Goal: Complete application form

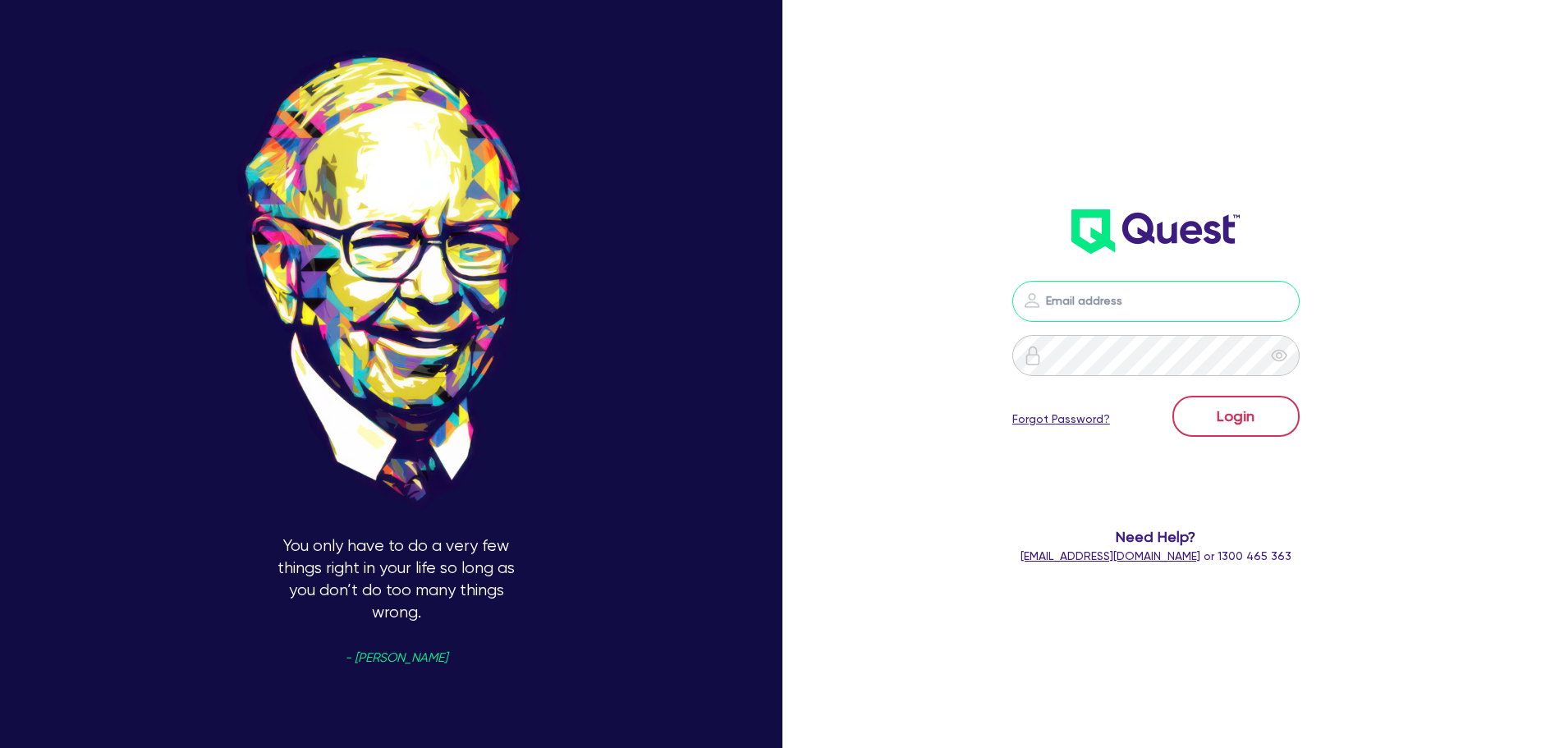
type input "[PERSON_NAME][EMAIL_ADDRESS][DOMAIN_NAME]"
click at [1241, 405] on button "Login" at bounding box center [1236, 416] width 127 height 41
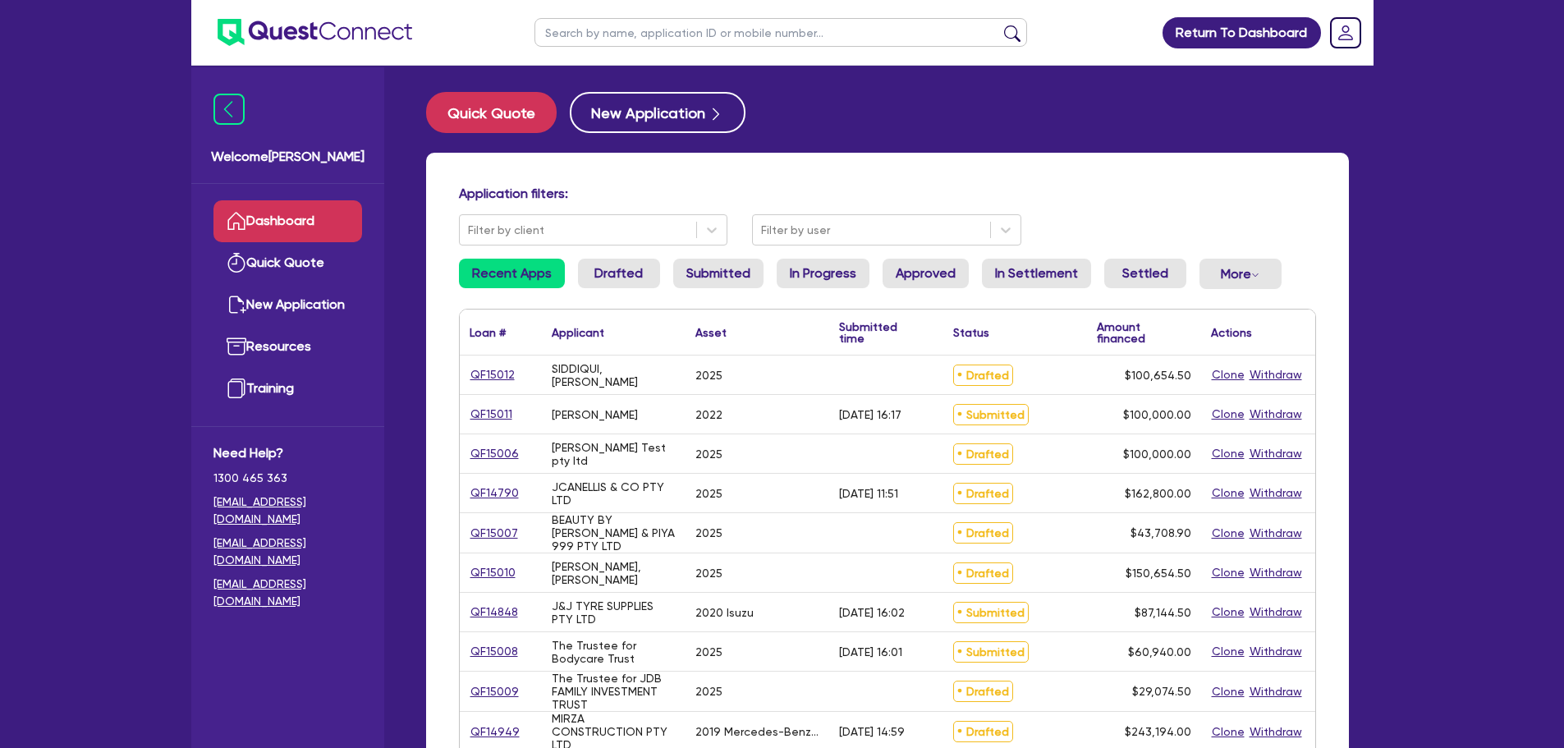
click at [694, 43] on input "text" at bounding box center [781, 32] width 493 height 29
type input "[PERSON_NAME]"
click at [999, 25] on button "submit" at bounding box center [1012, 36] width 26 height 23
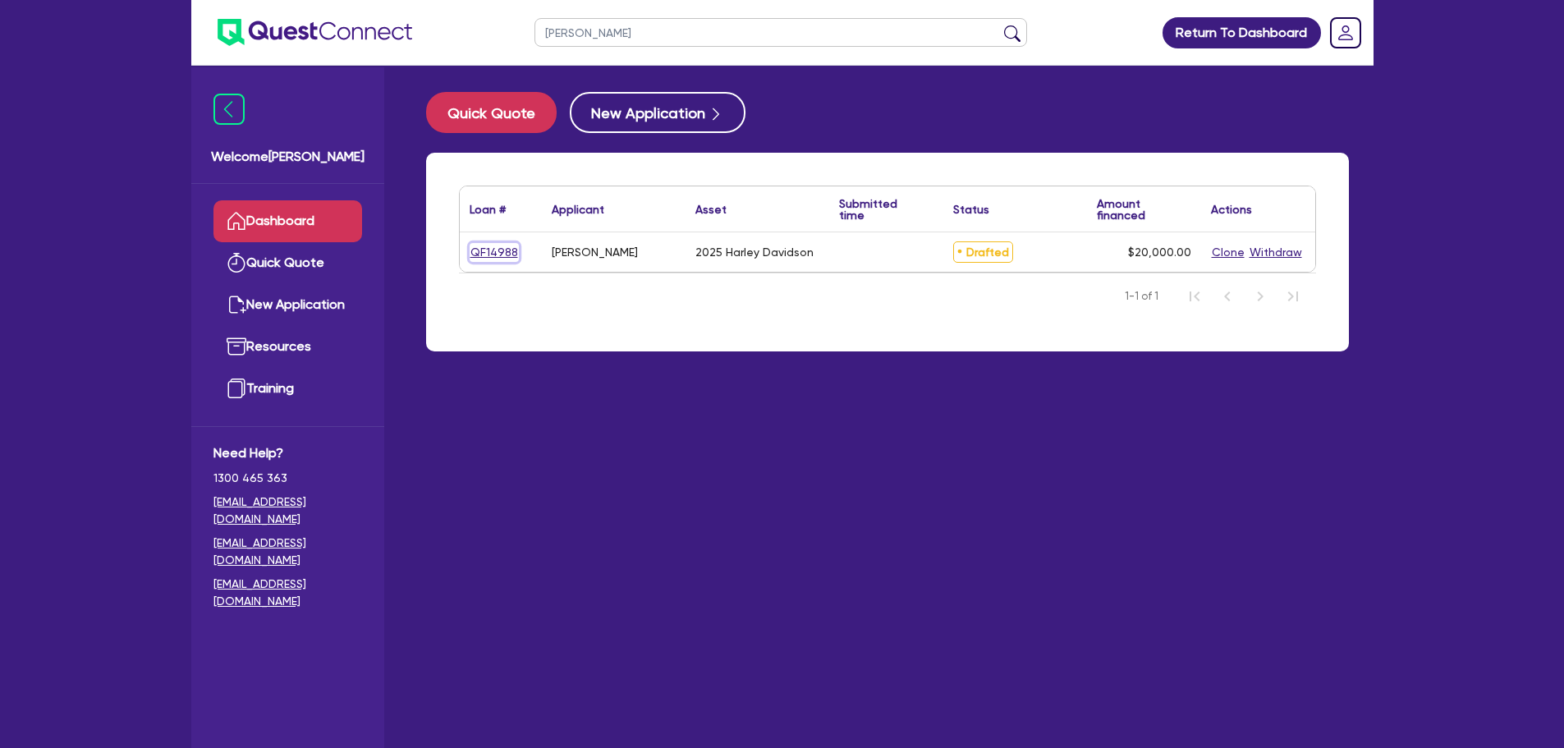
click at [510, 255] on link "QF14988" at bounding box center [494, 252] width 49 height 19
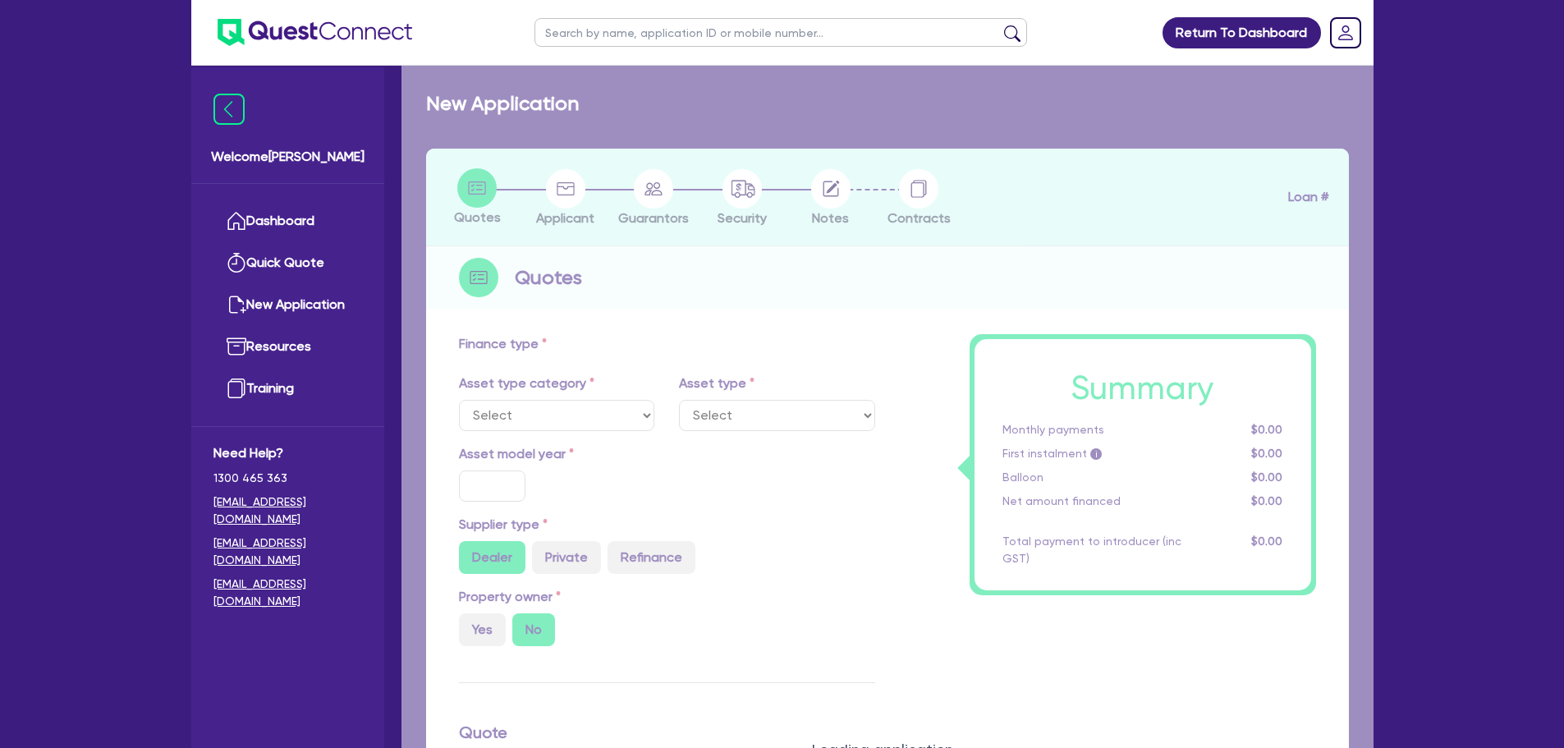
select select "CARS_AND_LIGHT_TRUCKS"
type input "2025"
radio input "true"
type input "25,000"
type input "5,000"
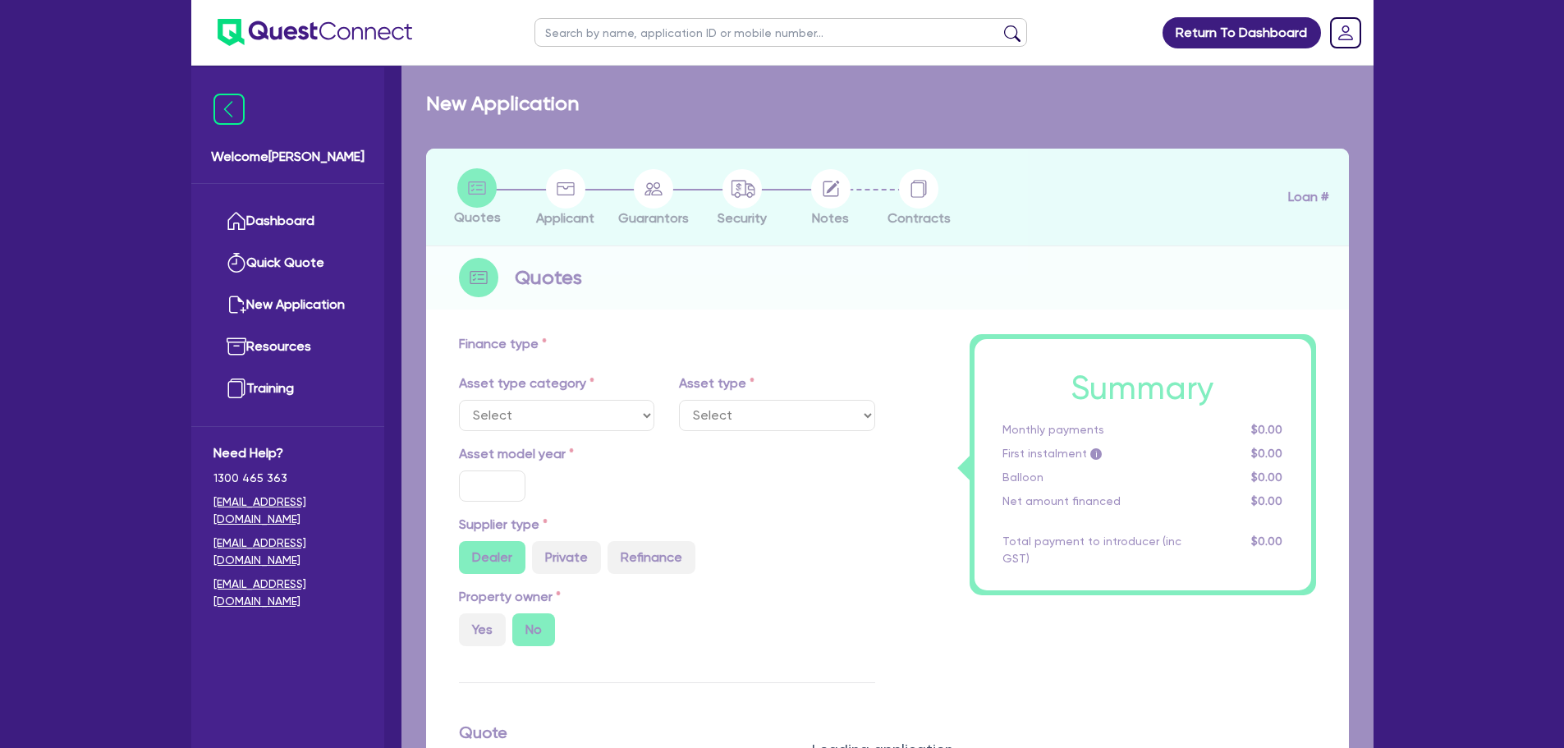
type input "9"
select select "PASSENGER_VEHICLES"
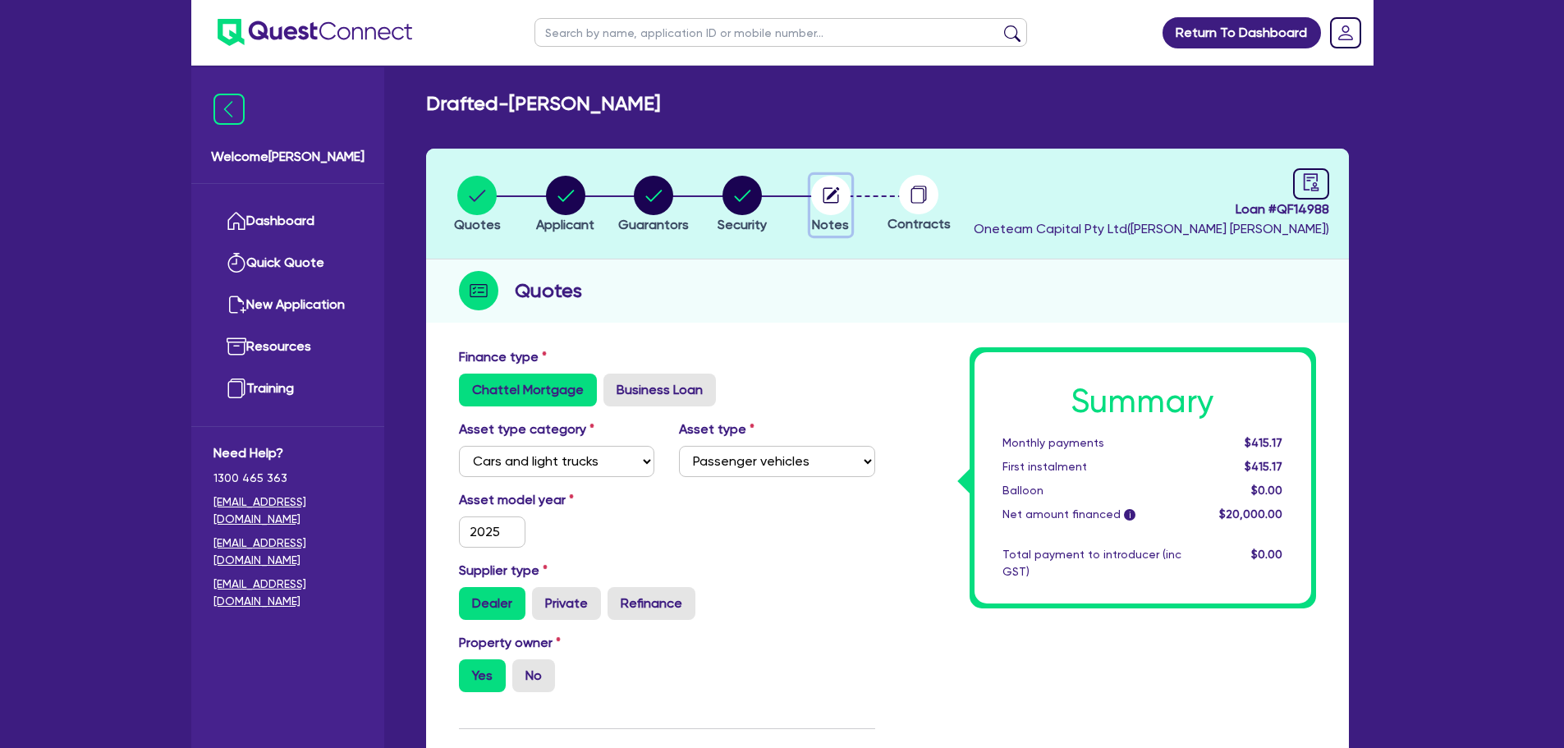
click at [839, 183] on circle "button" at bounding box center [830, 195] width 39 height 39
select select "Other"
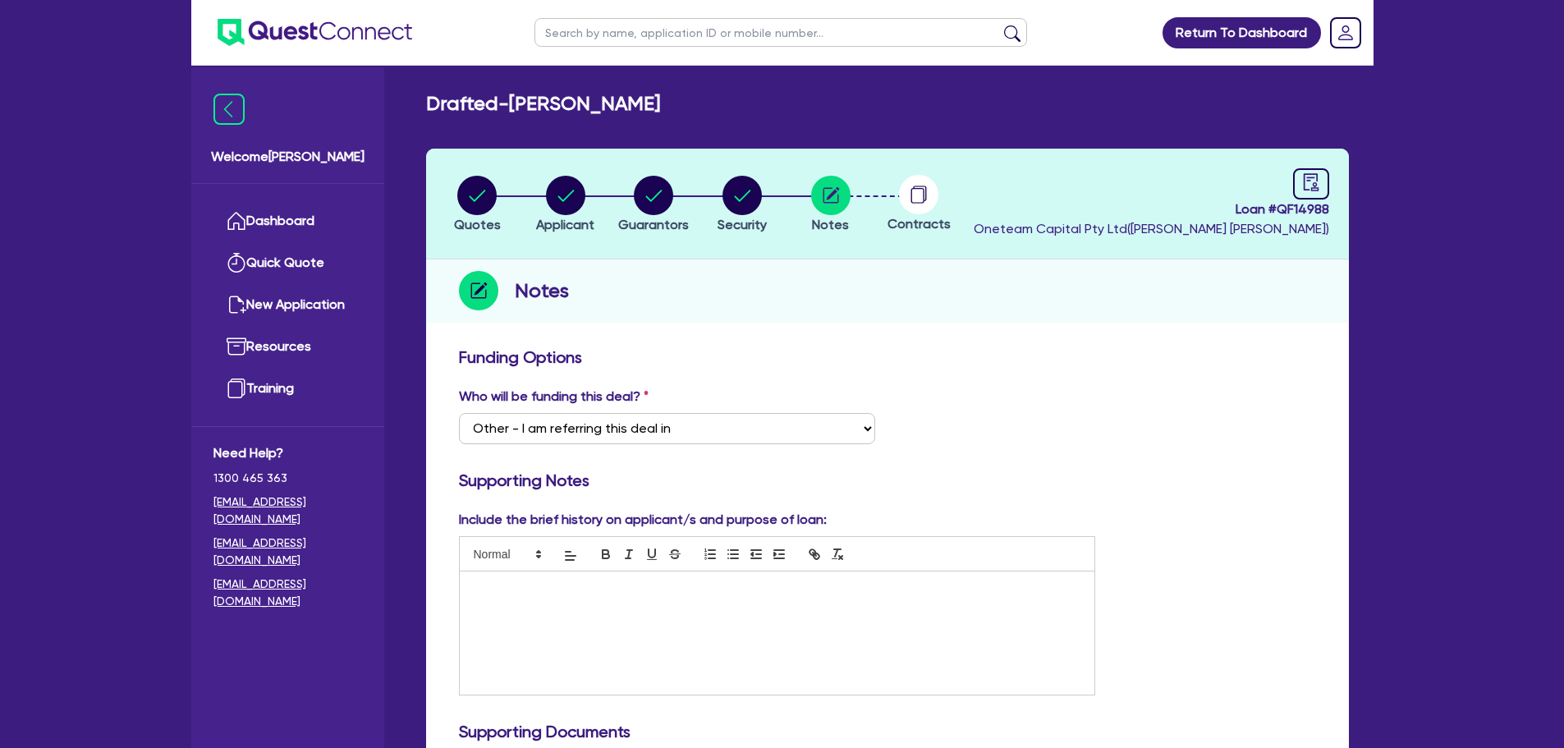
click at [1168, 357] on h3 "Funding Options" at bounding box center [887, 357] width 857 height 20
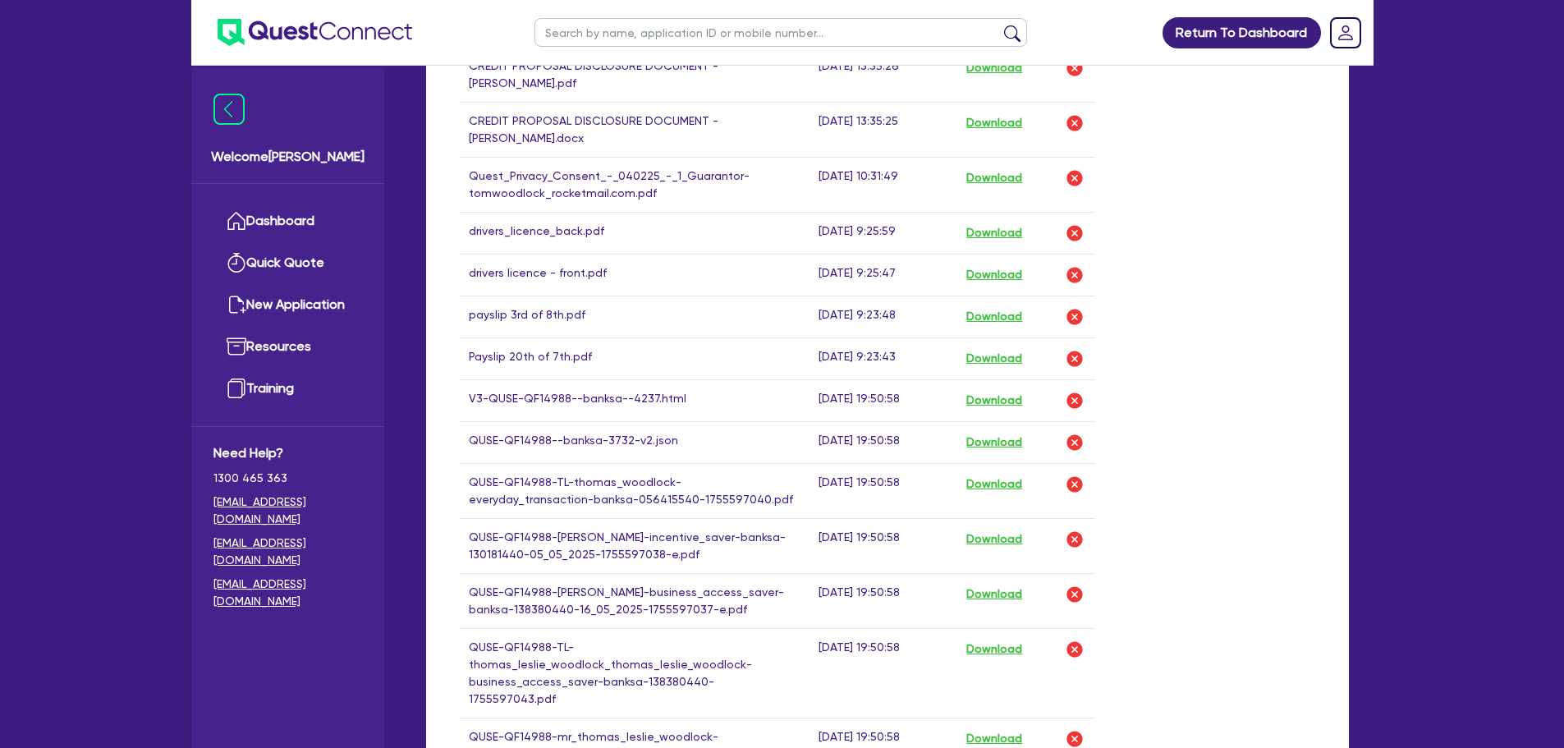
scroll to position [958, 0]
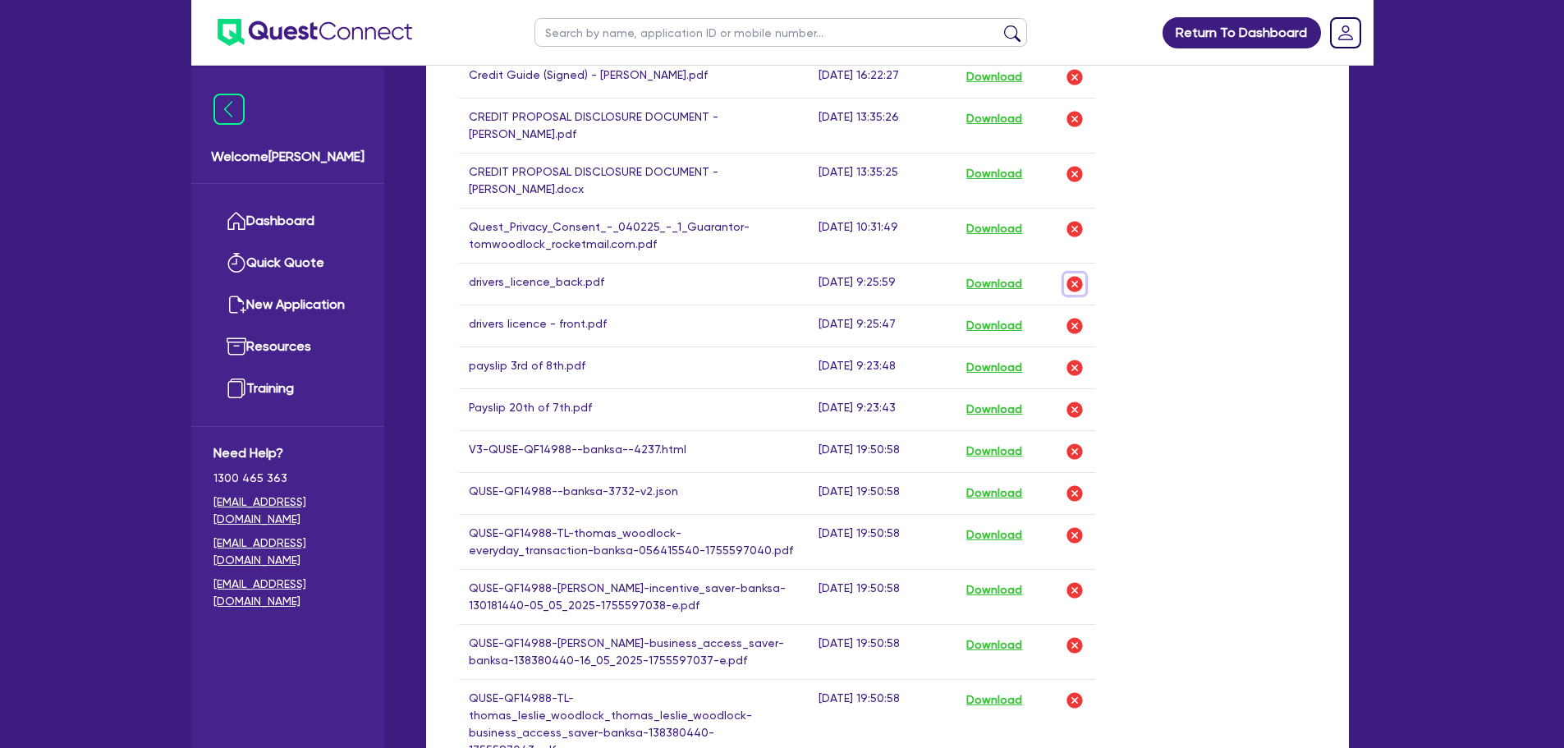
click at [1070, 277] on img "button" at bounding box center [1075, 284] width 20 height 20
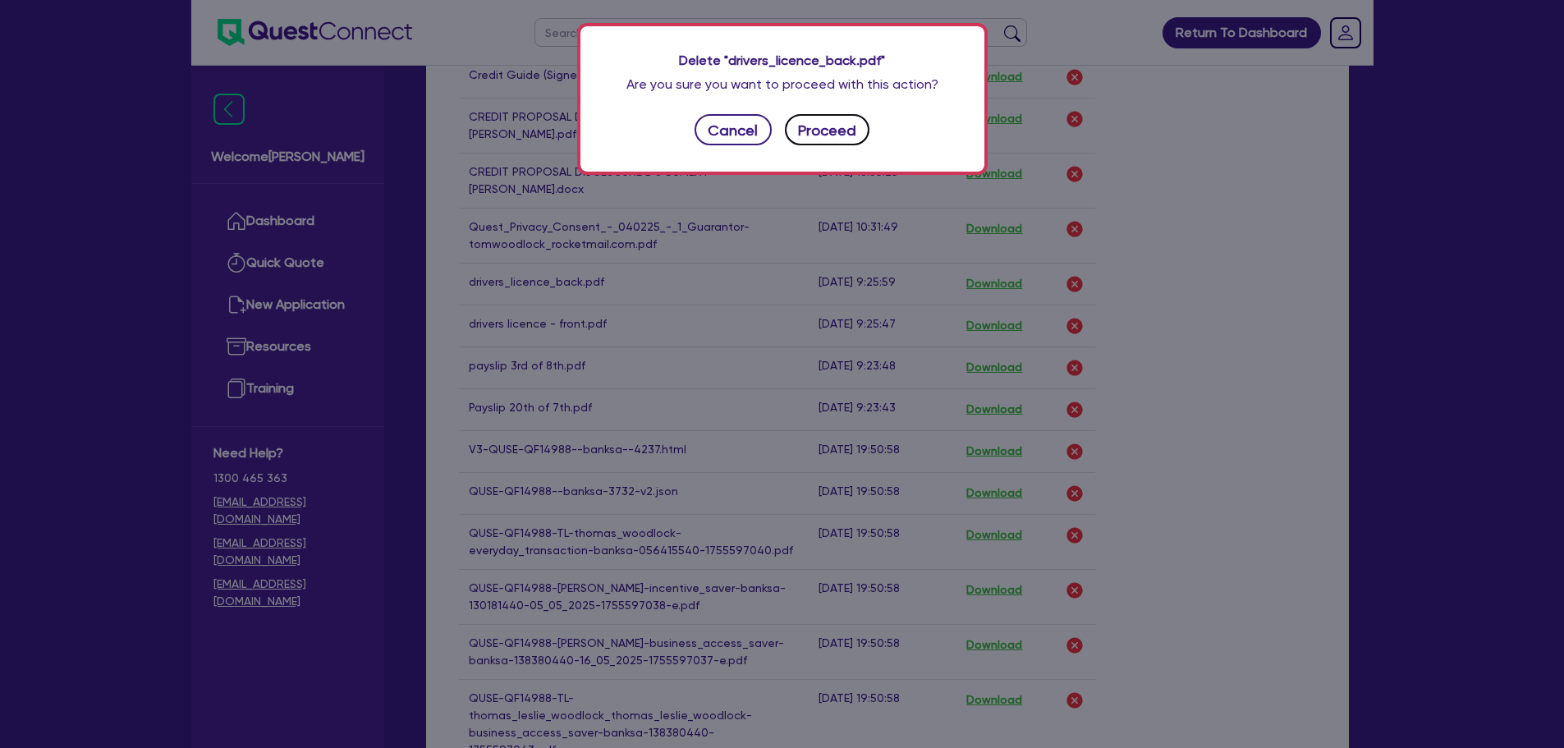
click at [843, 143] on button "Proceed" at bounding box center [827, 129] width 85 height 31
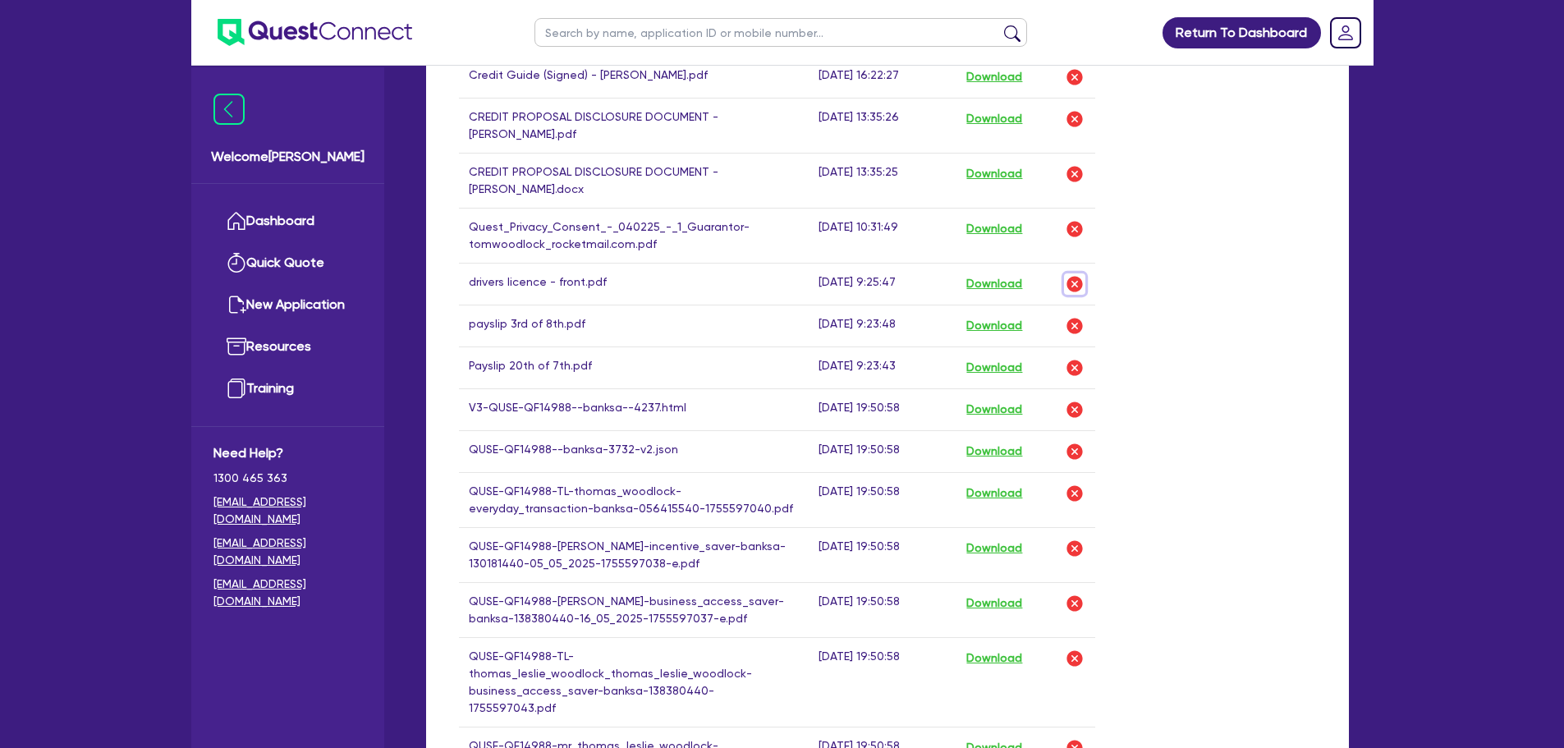
click at [1074, 285] on img "button" at bounding box center [1075, 284] width 20 height 20
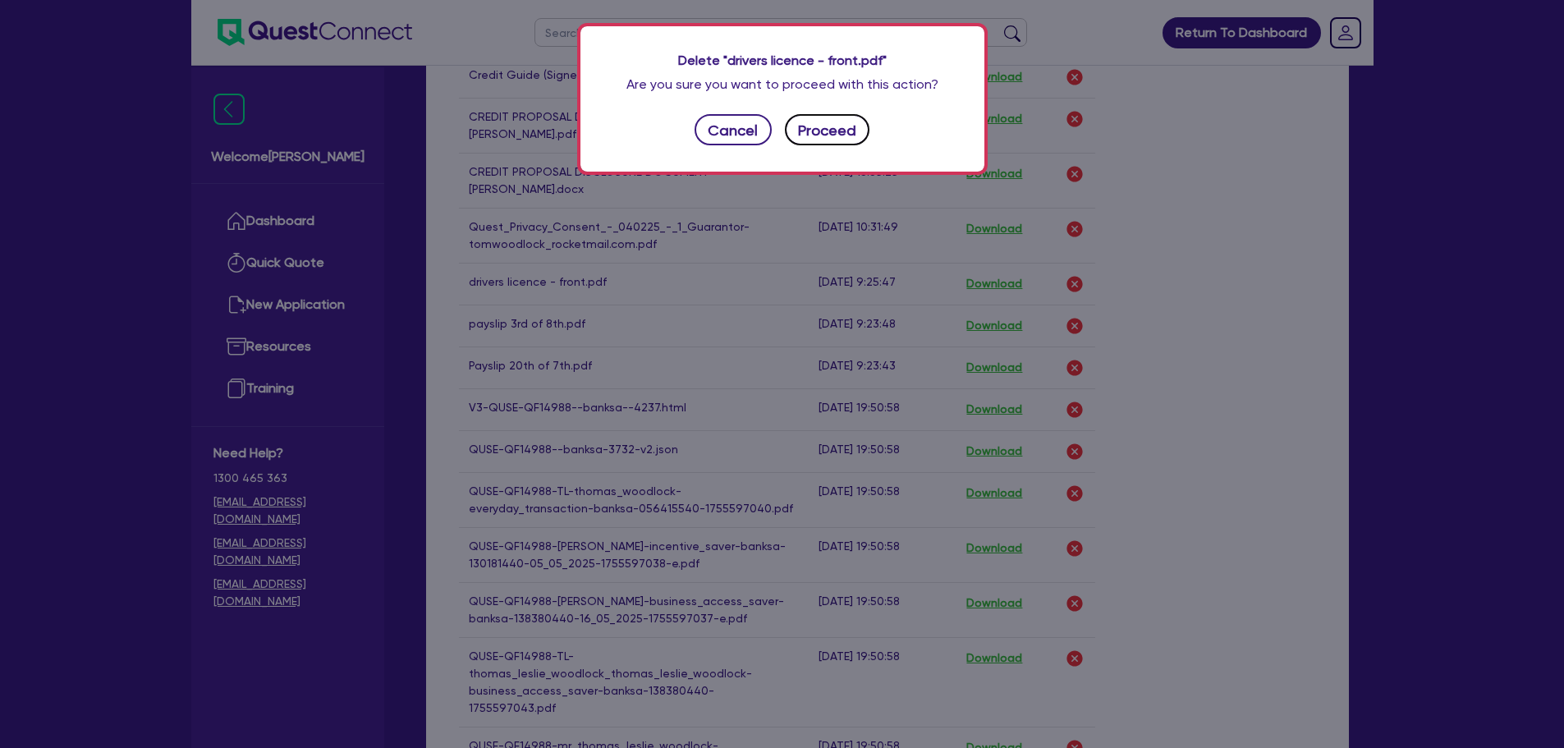
click at [814, 123] on button "Proceed" at bounding box center [827, 129] width 85 height 31
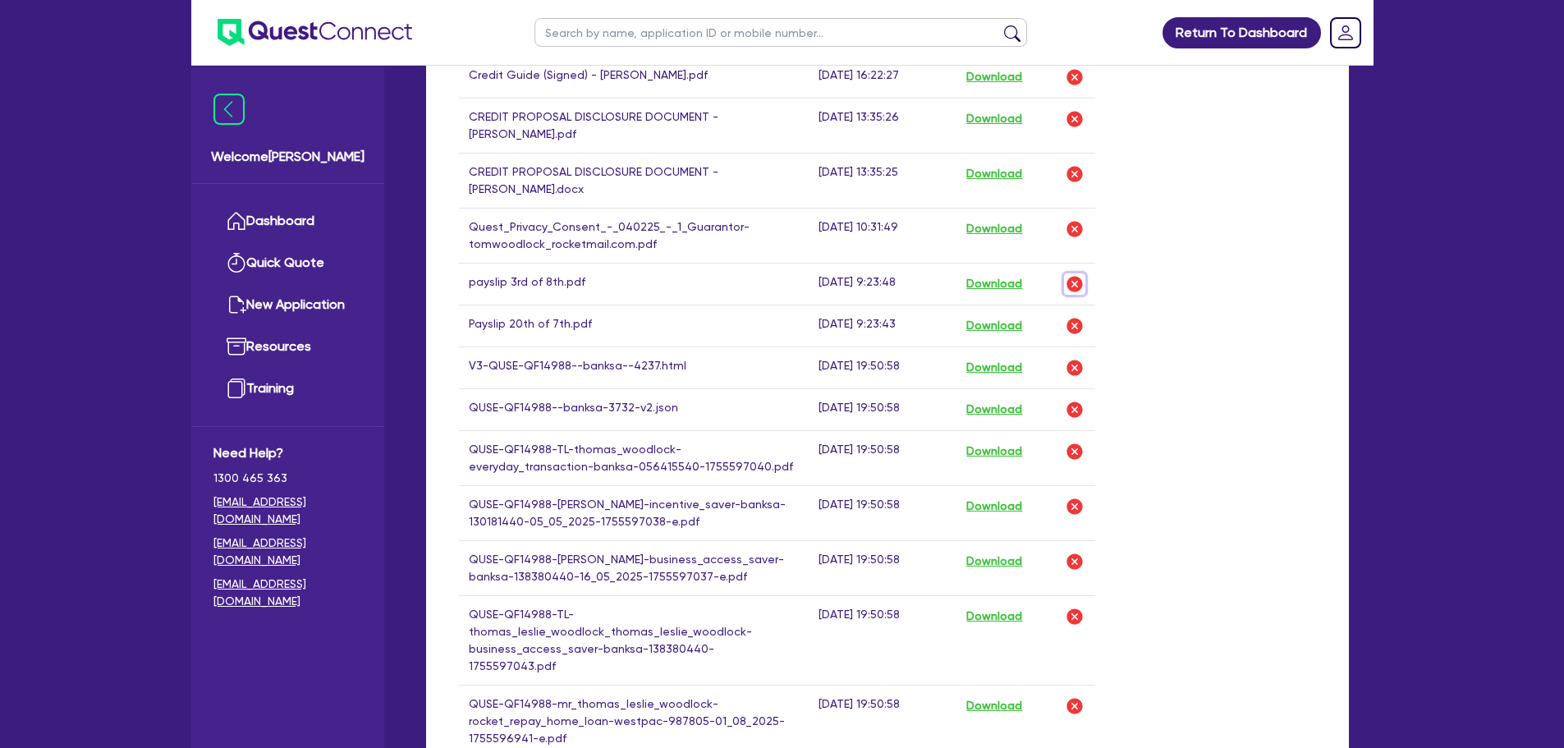
click at [1070, 280] on img "button" at bounding box center [1075, 284] width 20 height 20
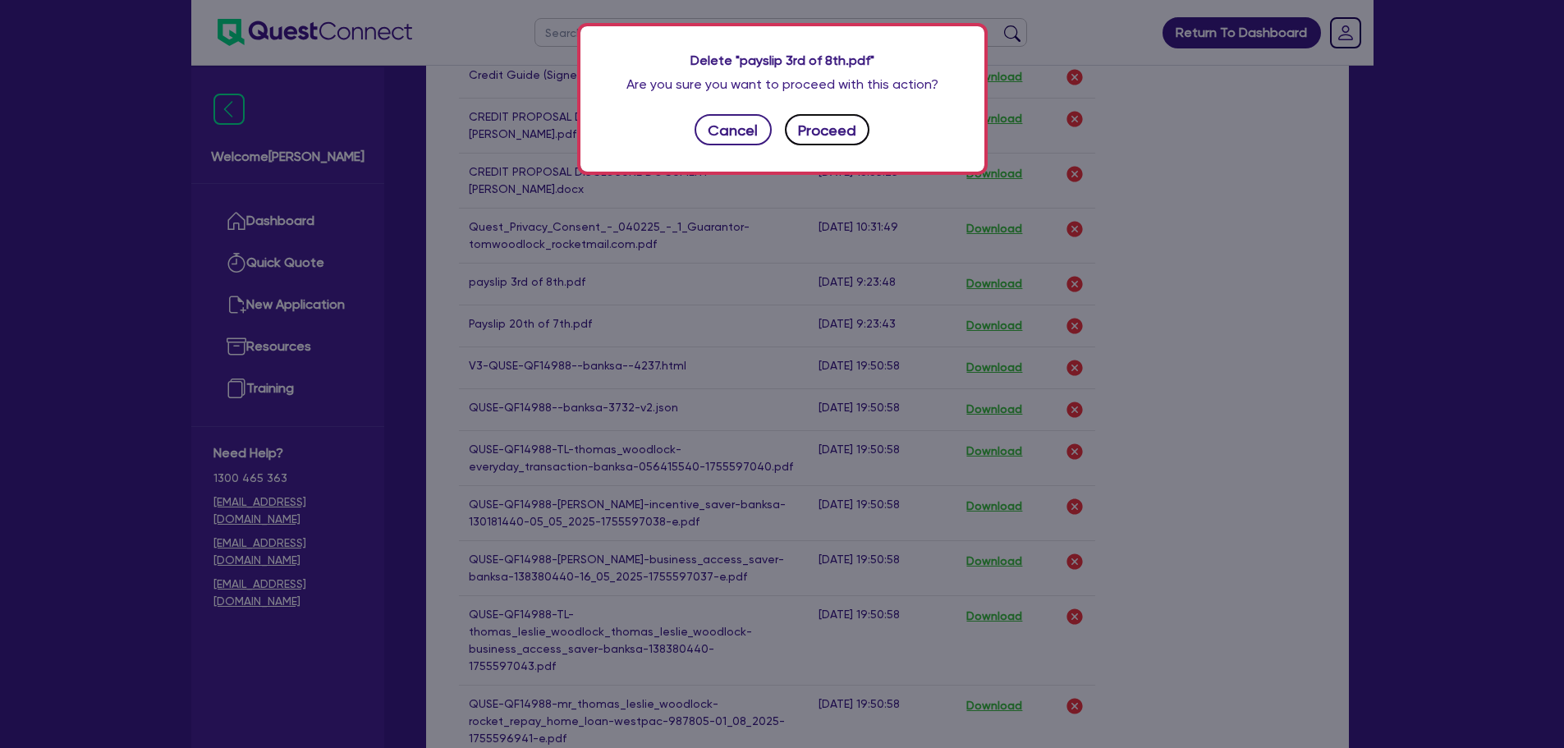
click at [861, 123] on button "Proceed" at bounding box center [827, 129] width 85 height 31
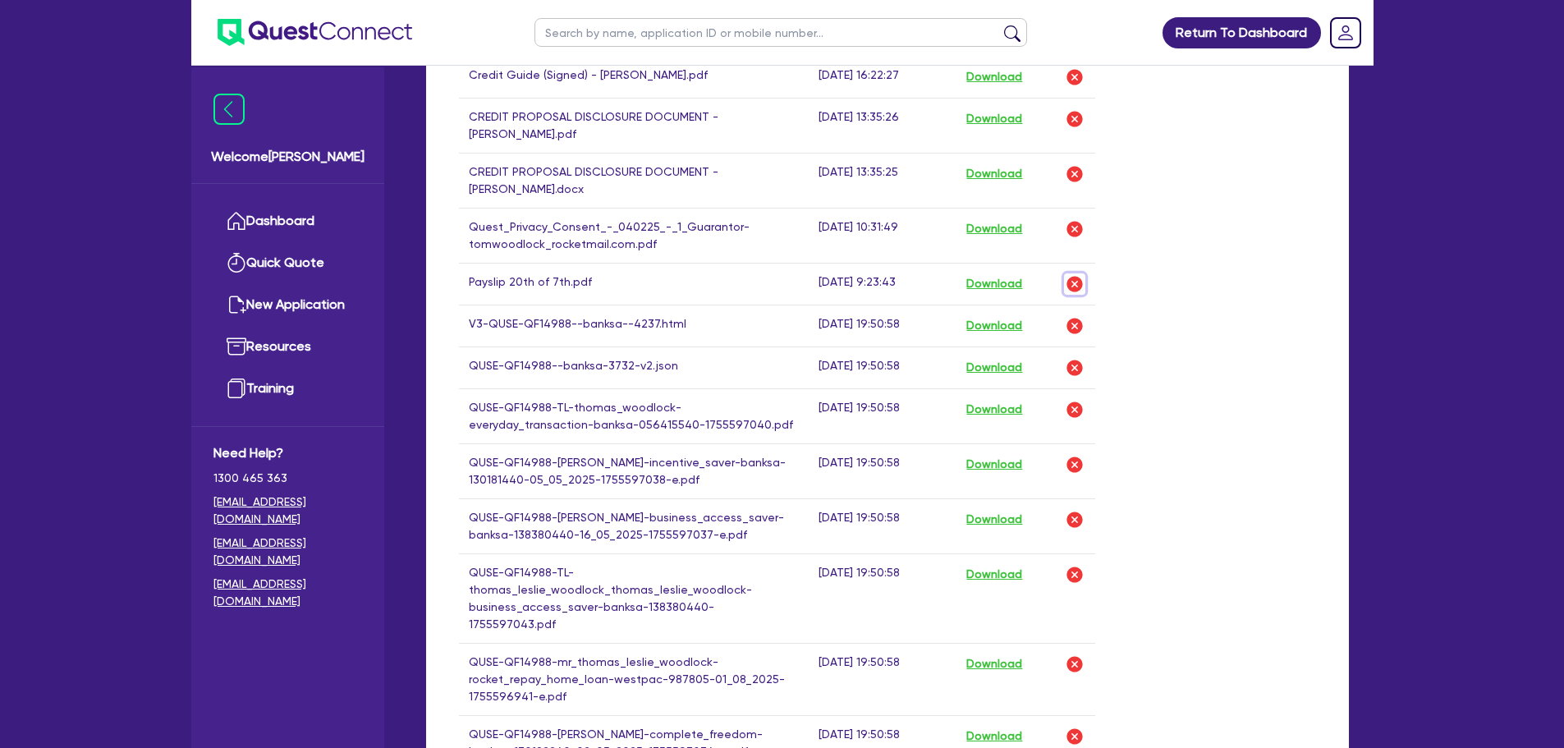
click at [1076, 284] on img "button" at bounding box center [1075, 284] width 20 height 20
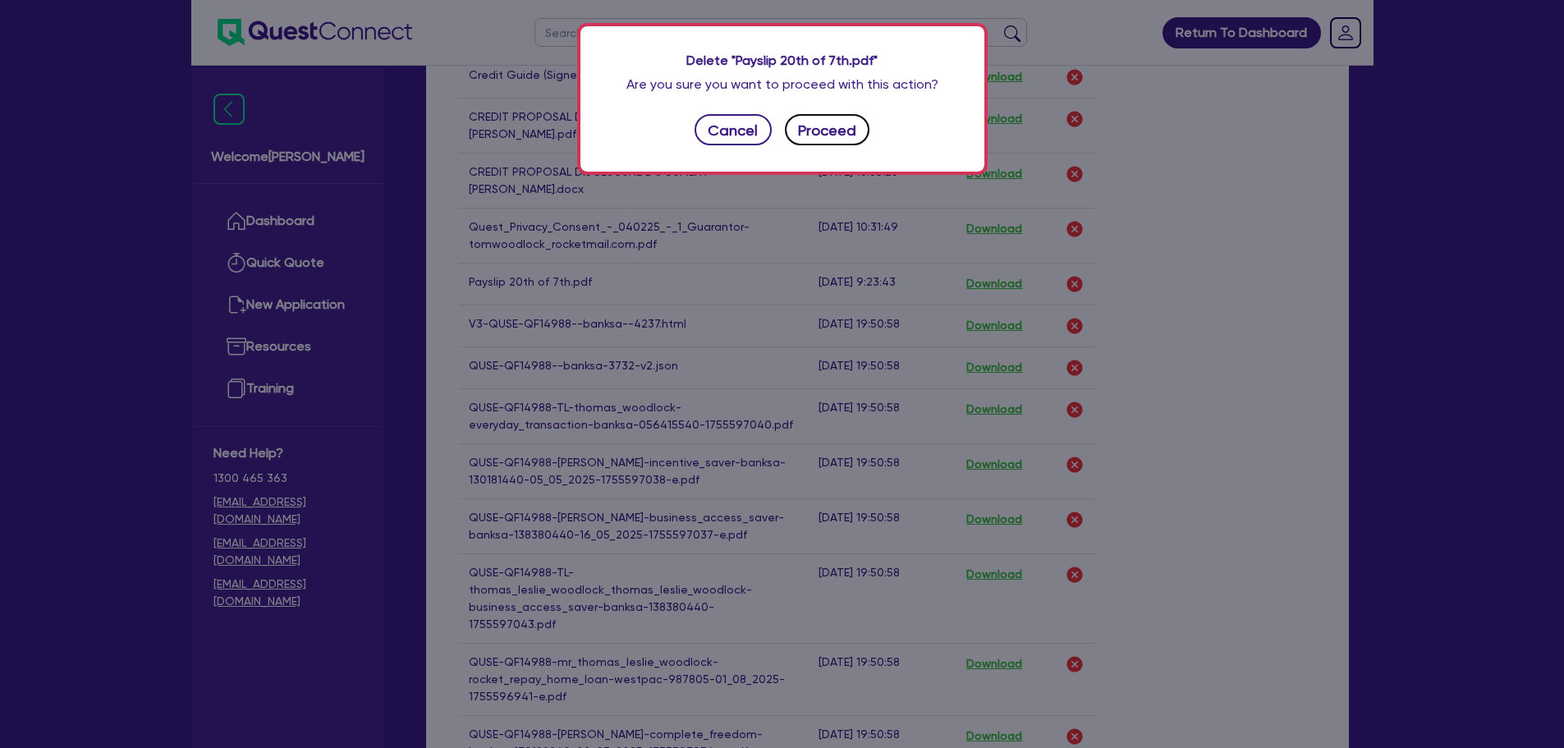
click at [832, 131] on button "Proceed" at bounding box center [827, 129] width 85 height 31
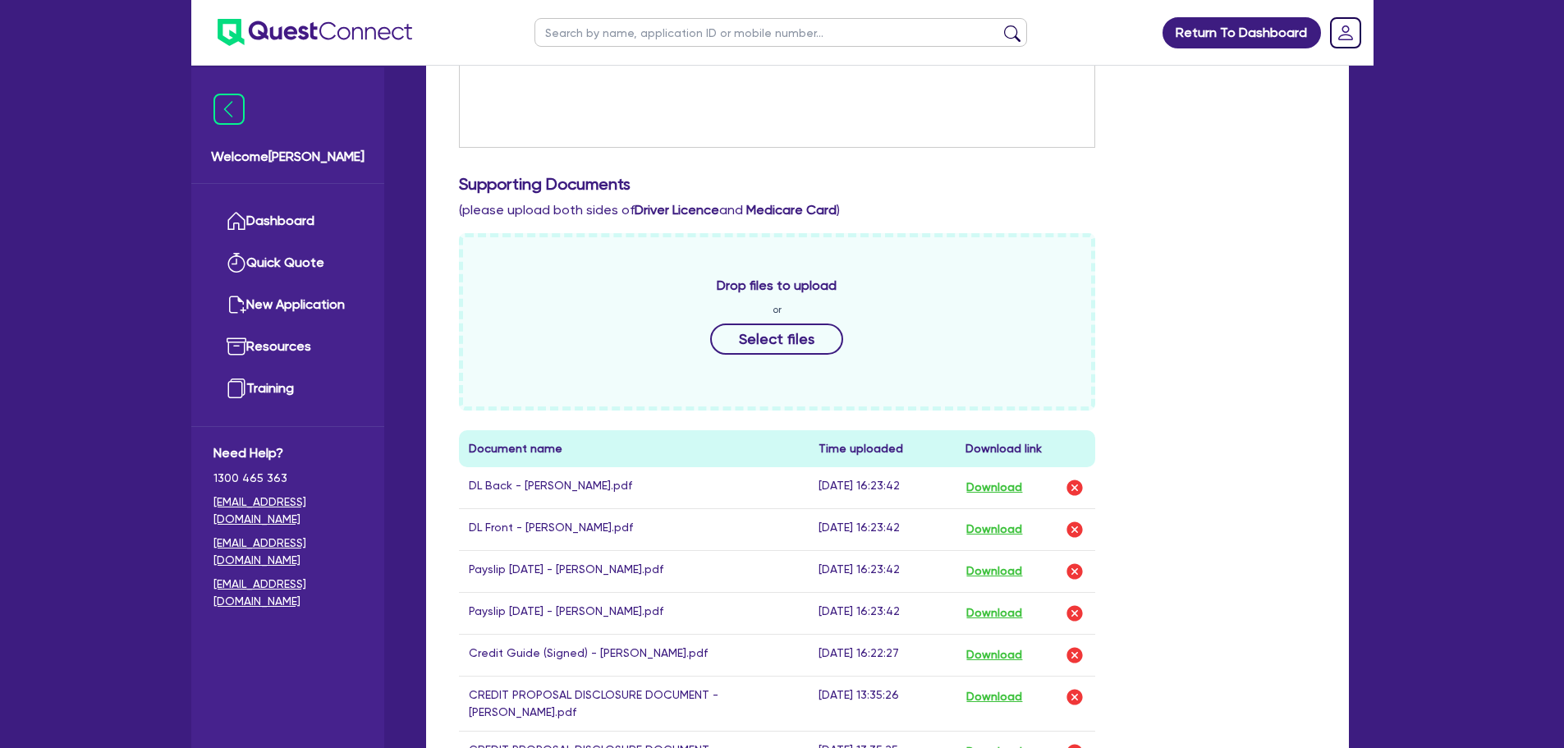
scroll to position [0, 0]
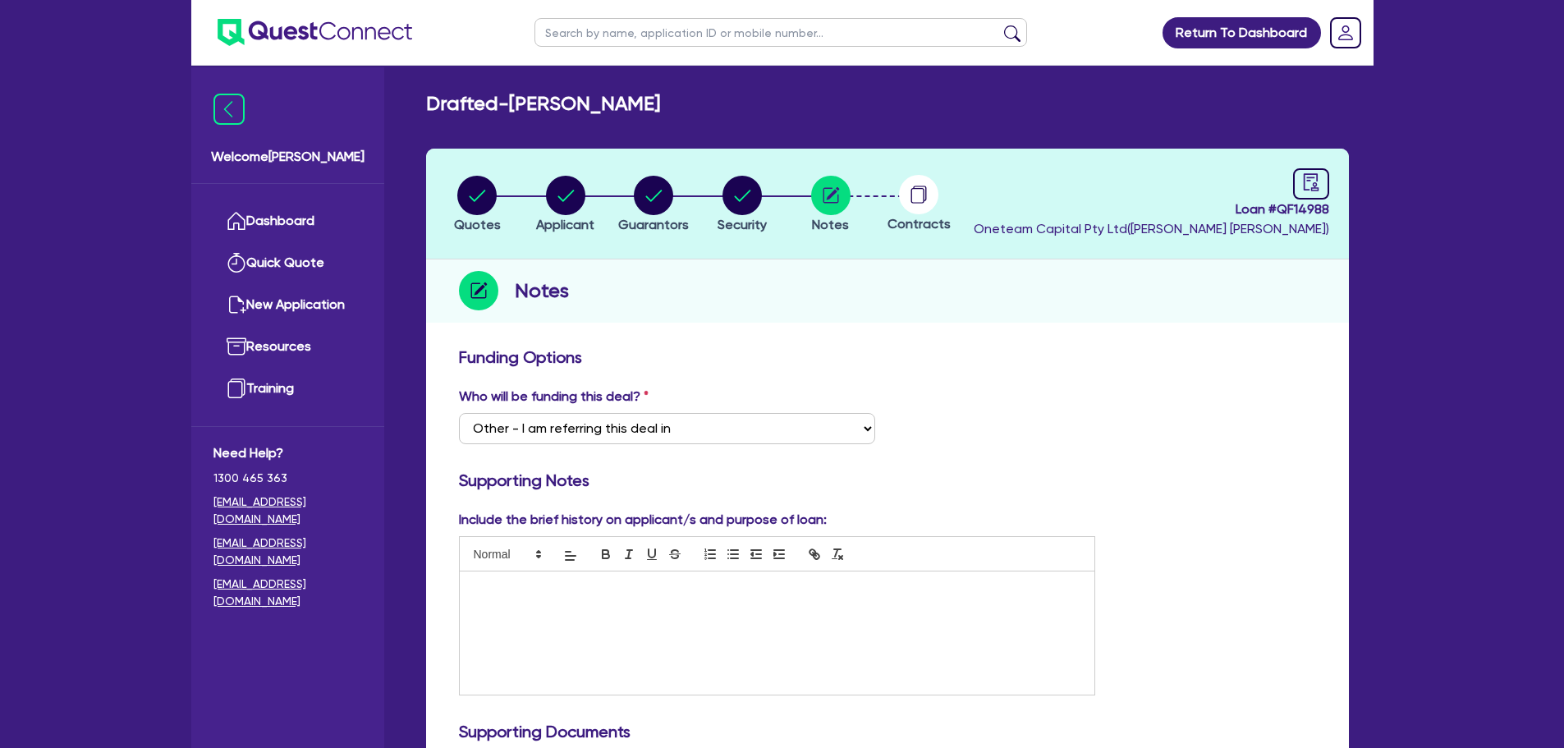
click at [1167, 439] on div "Who will be funding this deal? Select I want Quest to fund 100% I will fund 100…" at bounding box center [888, 422] width 882 height 71
click at [900, 218] on span "Contracts" at bounding box center [919, 224] width 63 height 16
click at [921, 197] on circle at bounding box center [918, 194] width 39 height 39
click at [734, 200] on circle "button" at bounding box center [742, 195] width 39 height 39
select select "CARS_AND_LIGHT_TRUCKS"
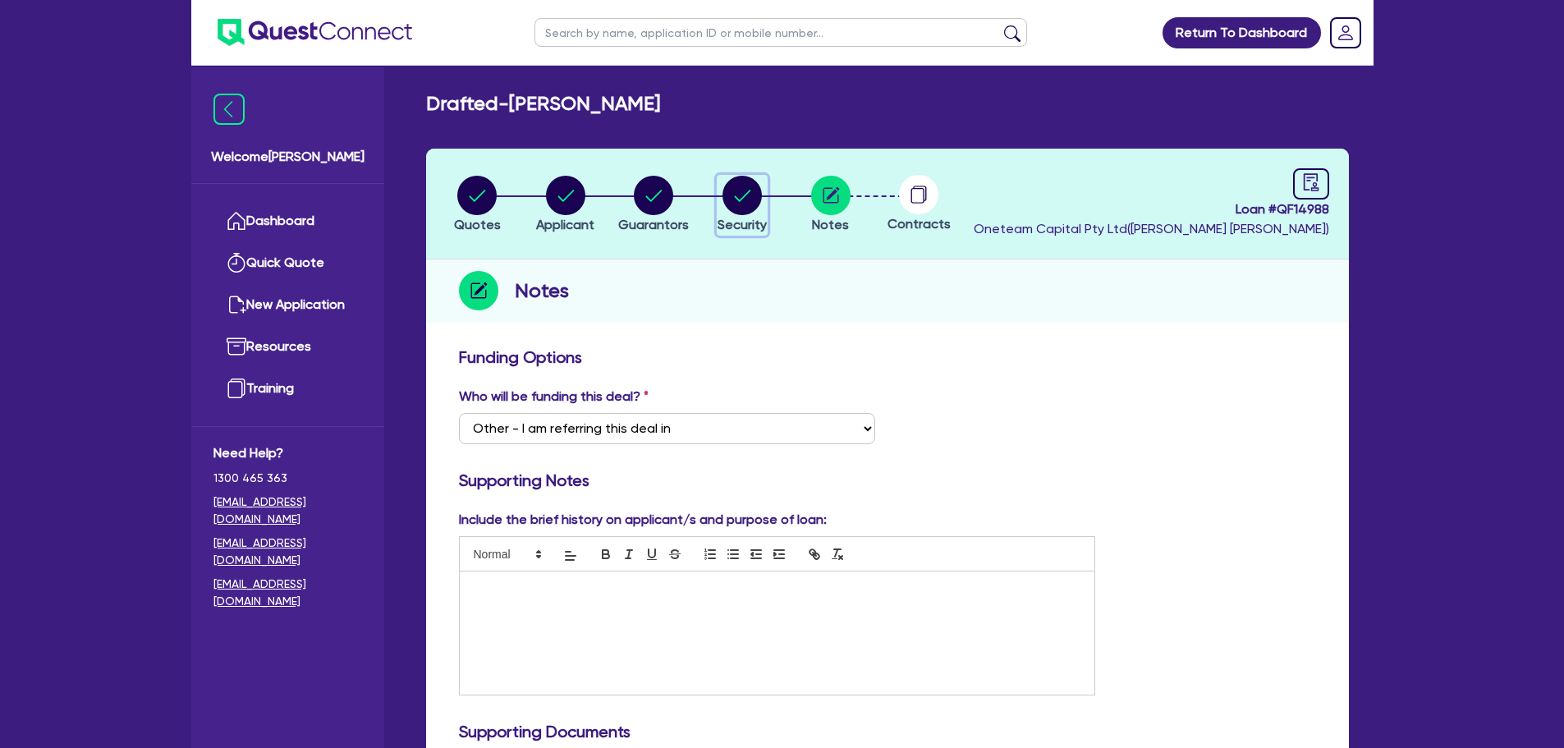
select select "PASSENGER_VEHICLES"
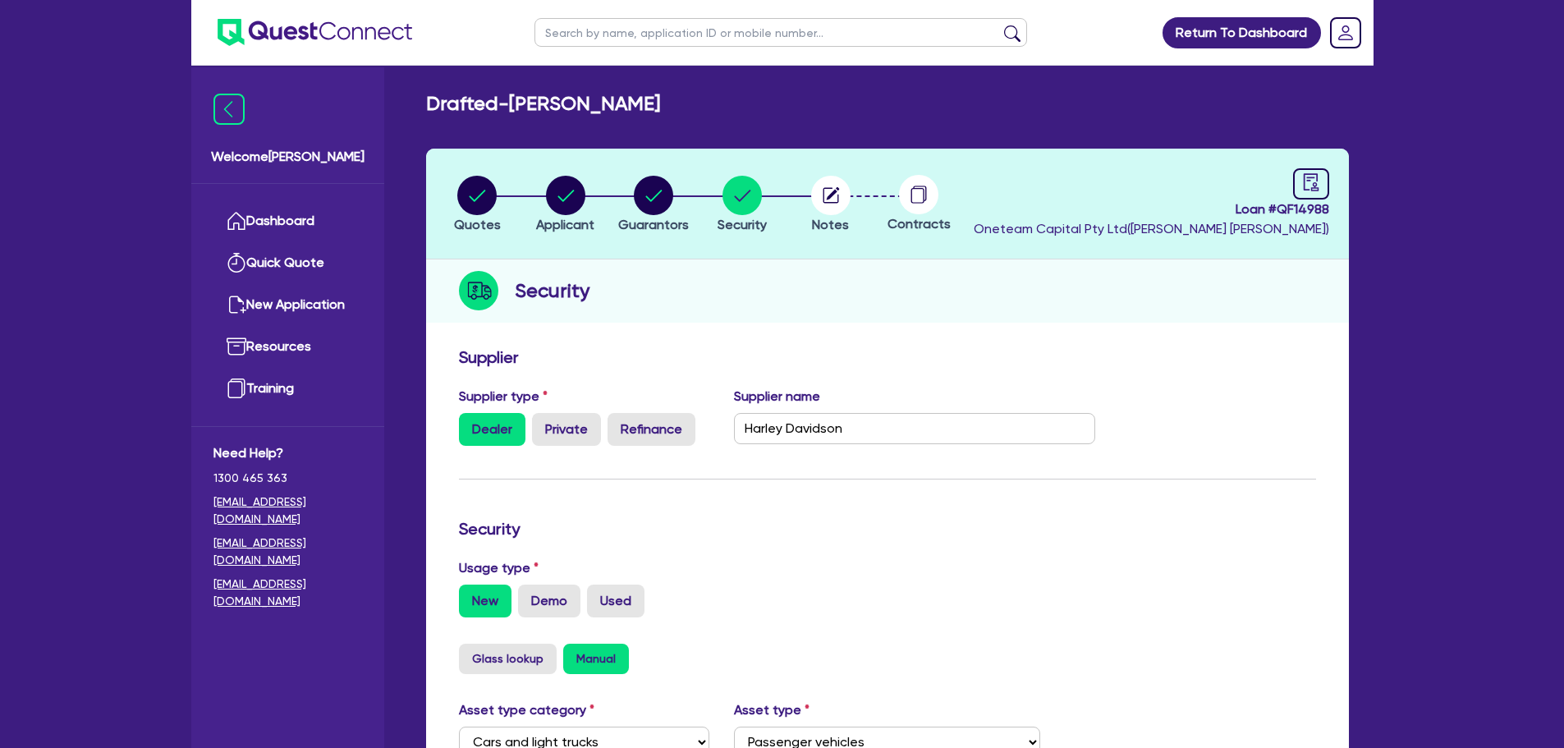
click at [787, 195] on li "Security" at bounding box center [742, 203] width 89 height 57
click at [851, 203] on li "Notes" at bounding box center [831, 203] width 89 height 57
click at [844, 203] on circle "button" at bounding box center [830, 195] width 39 height 39
select select "Other"
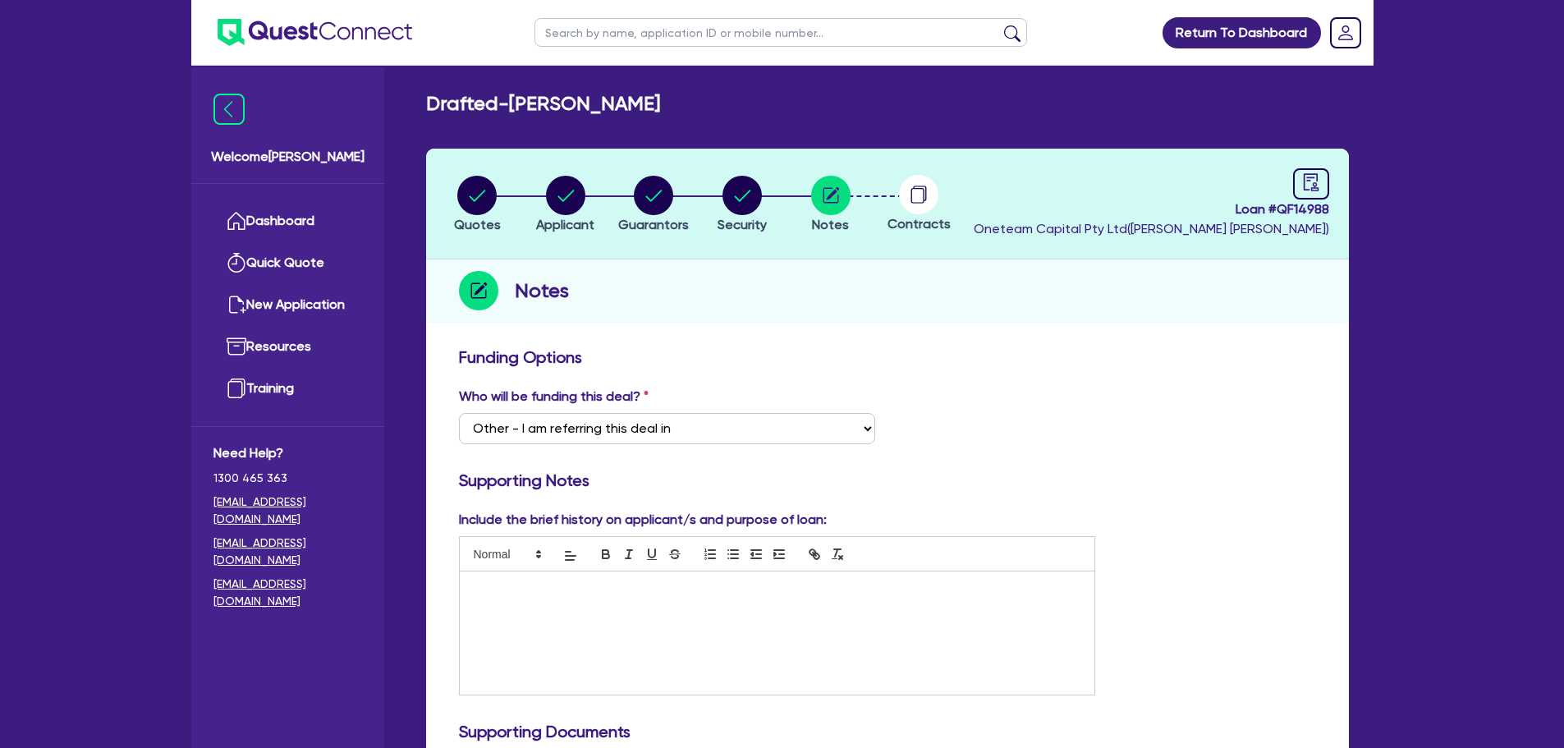
click at [1298, 177] on link at bounding box center [1311, 183] width 36 height 31
select select "DRAFTED_NEW"
select select "Other"
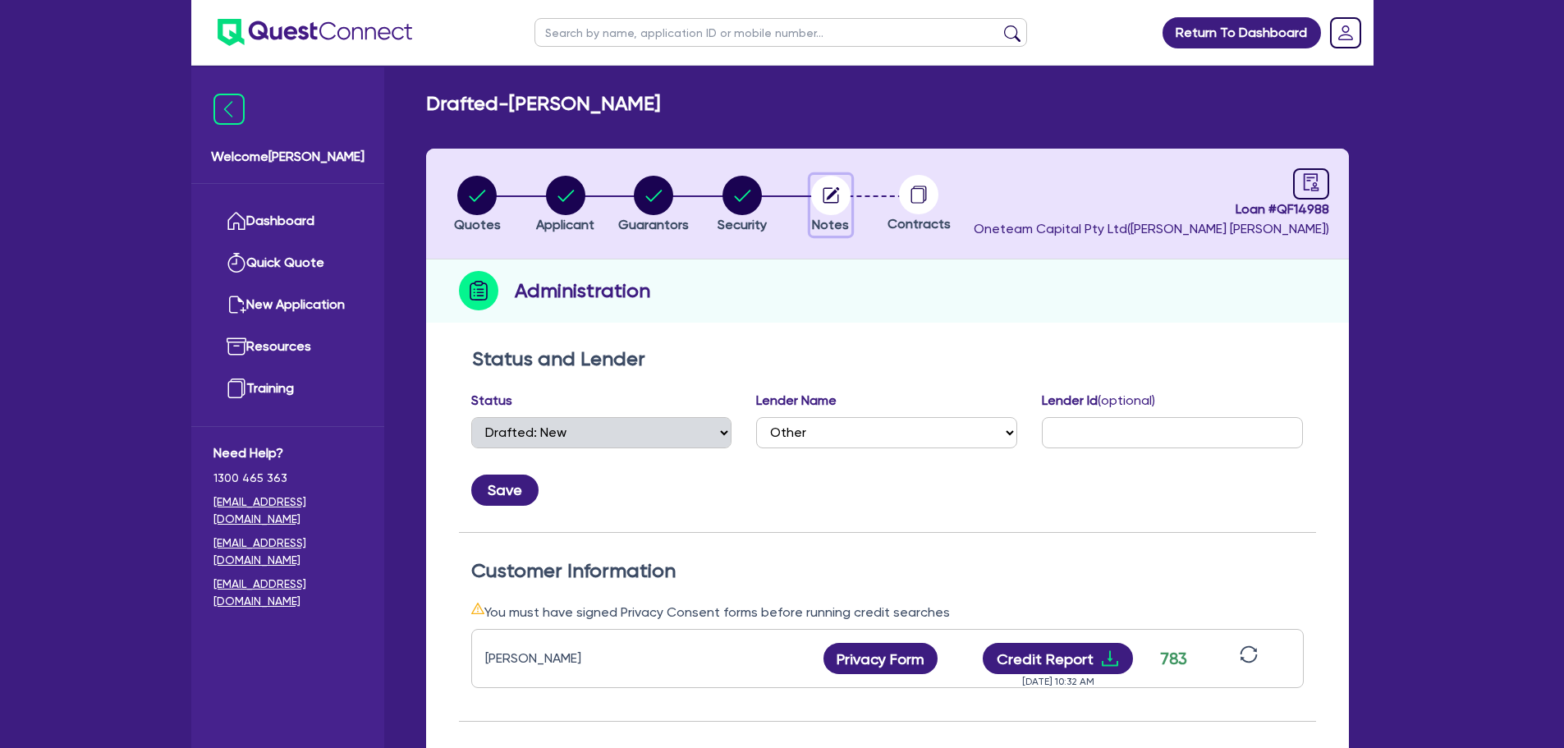
click at [823, 190] on circle "button" at bounding box center [830, 195] width 39 height 39
select select "Other"
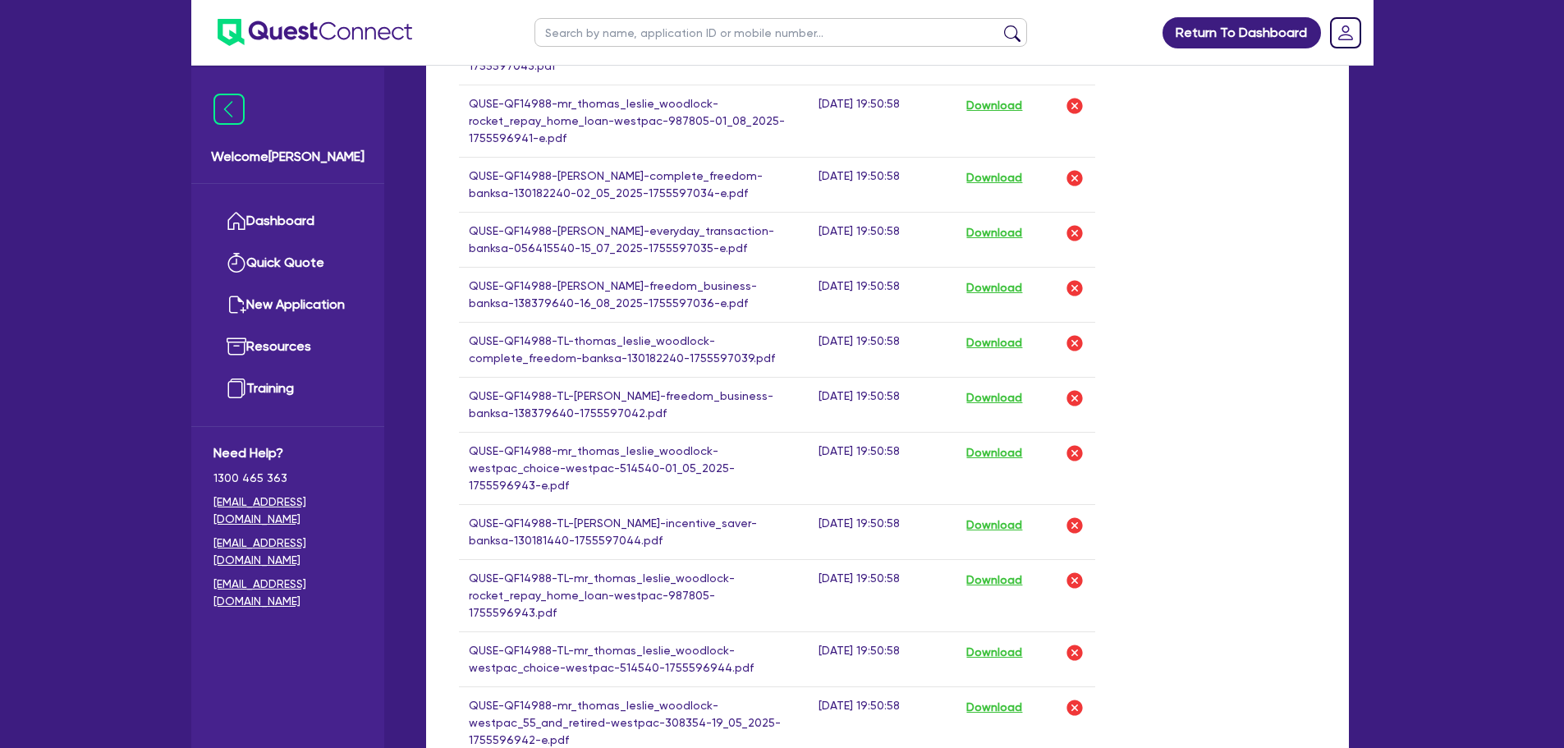
scroll to position [2169, 0]
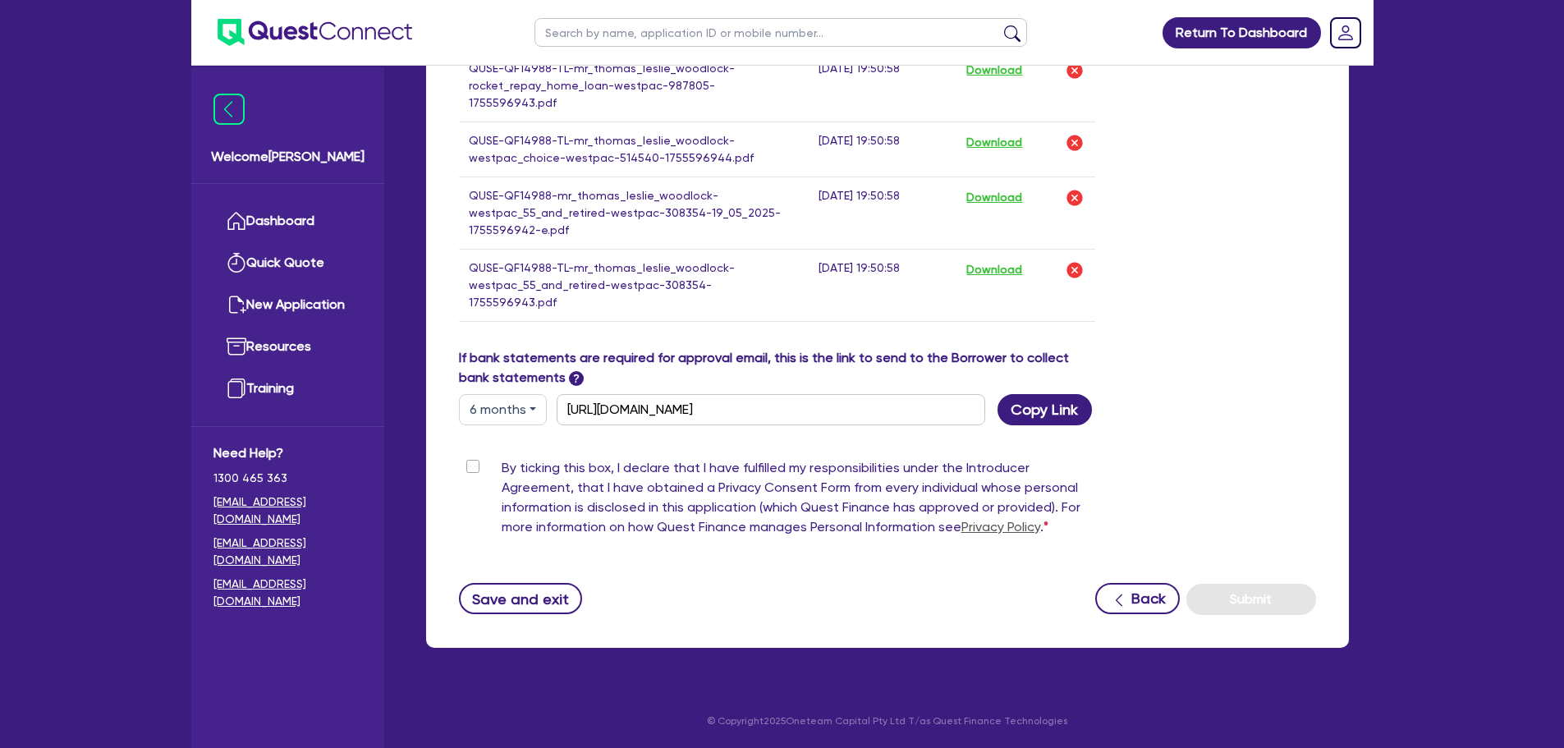
click at [482, 470] on div "By ticking this box, I declare that I have fulfilled my responsibilities under …" at bounding box center [777, 500] width 637 height 85
click at [502, 468] on label "By ticking this box, I declare that I have fulfilled my responsibilities under …" at bounding box center [799, 500] width 594 height 85
click at [472, 468] on input "By ticking this box, I declare that I have fulfilled my responsibilities under …" at bounding box center [465, 466] width 13 height 16
checkbox input "true"
click at [1223, 584] on button "Submit" at bounding box center [1251, 599] width 130 height 31
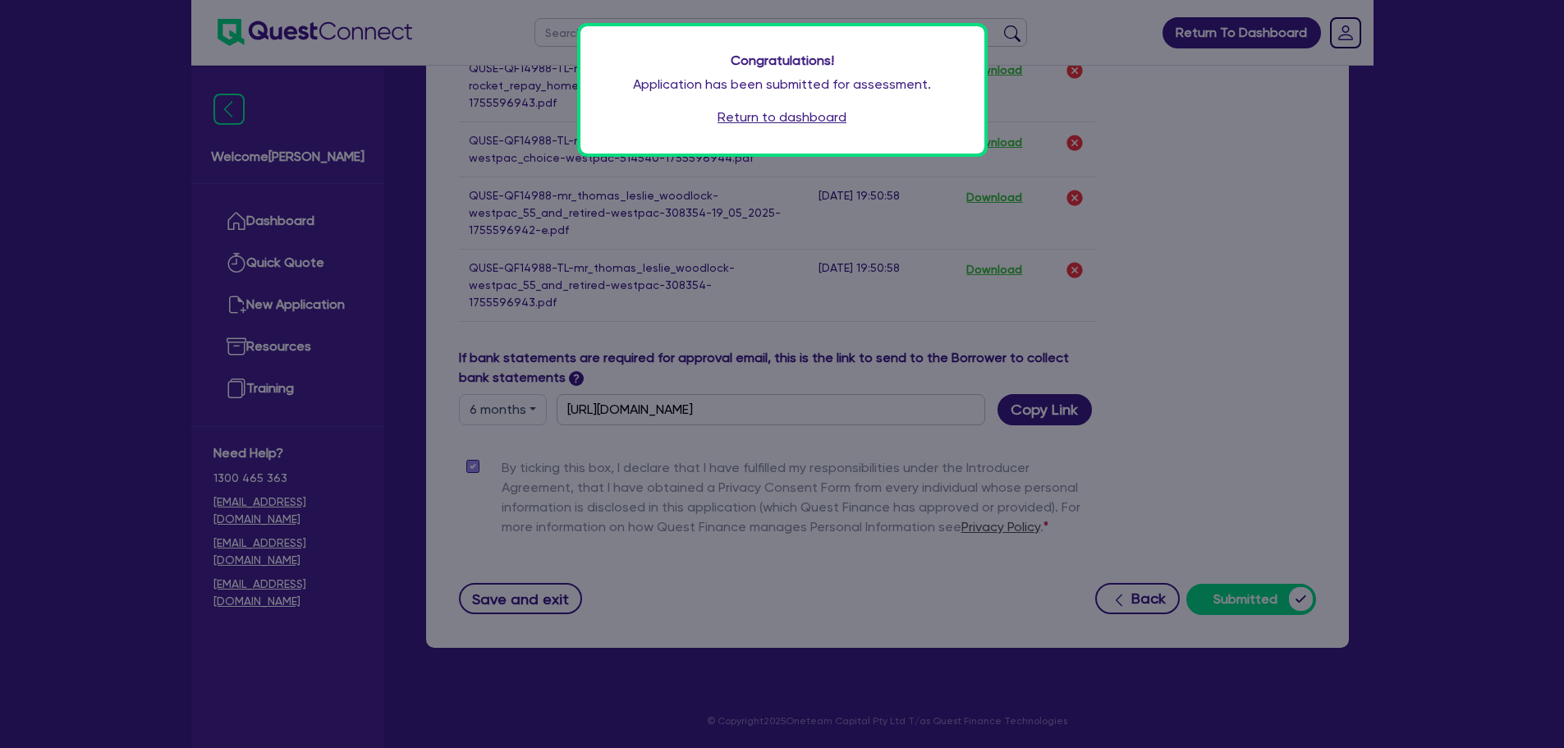
click at [741, 121] on link "Return to dashboard" at bounding box center [782, 118] width 129 height 20
